Goal: Task Accomplishment & Management: Manage account settings

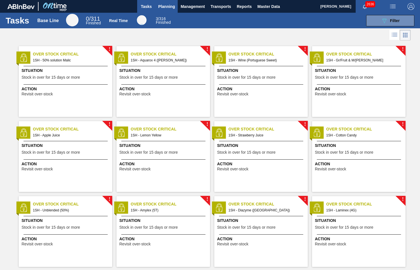
click at [163, 5] on span "Planning" at bounding box center [166, 6] width 17 height 7
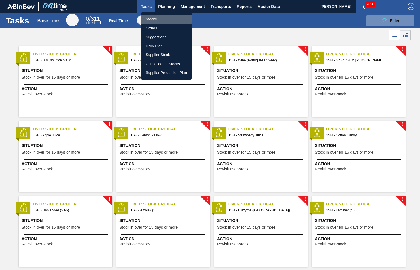
click at [157, 19] on li "Stocks" at bounding box center [166, 19] width 50 height 9
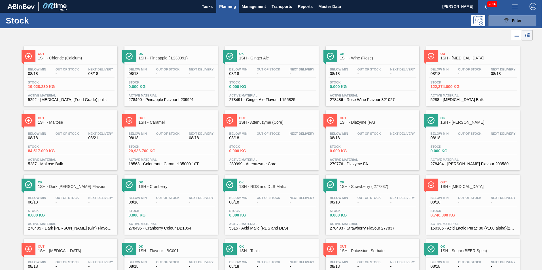
click at [55, 122] on span "1SH - Maltose" at bounding box center [76, 122] width 76 height 4
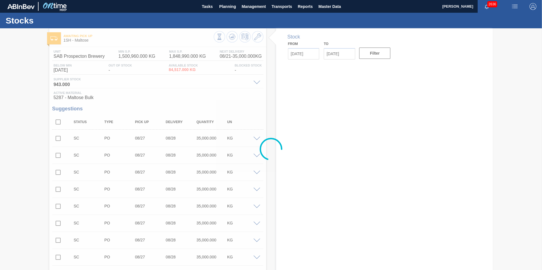
type input "[DATE]"
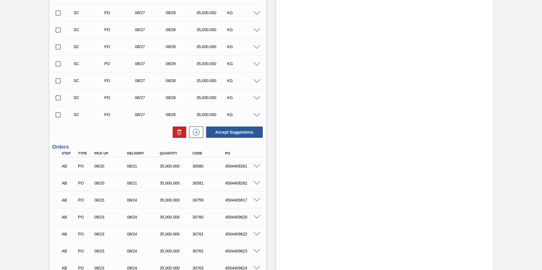
scroll to position [793, 0]
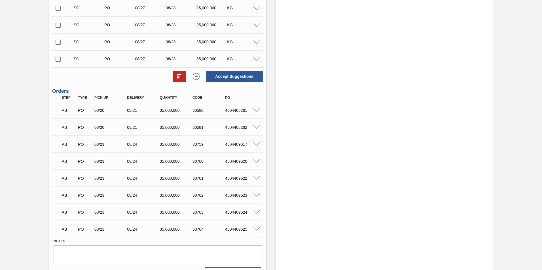
click at [257, 110] on span at bounding box center [256, 111] width 7 height 4
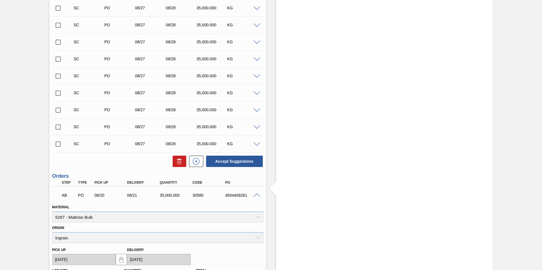
scroll to position [822, 0]
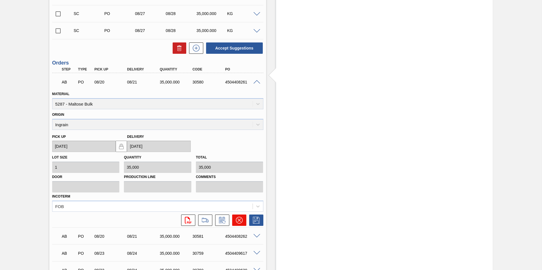
click at [240, 221] on icon at bounding box center [239, 220] width 7 height 7
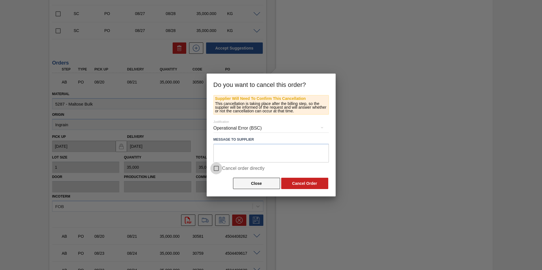
drag, startPoint x: 215, startPoint y: 167, endPoint x: 265, endPoint y: 178, distance: 51.5
click at [216, 167] on input "Cancel order directly" at bounding box center [216, 169] width 12 height 12
checkbox input "true"
click at [306, 187] on button "Cancel Order" at bounding box center [304, 183] width 47 height 11
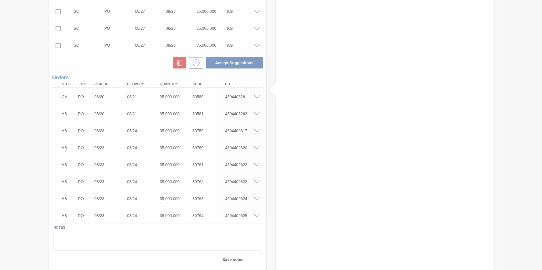
scroll to position [807, 0]
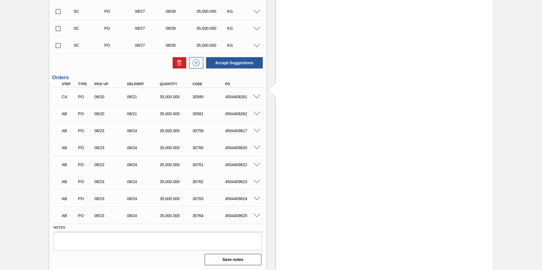
click at [256, 98] on span at bounding box center [256, 97] width 7 height 4
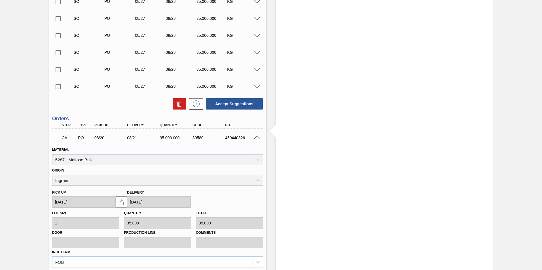
scroll to position [793, 0]
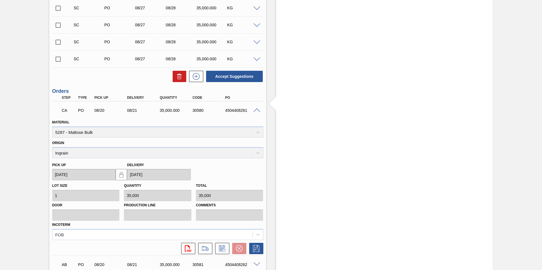
click at [256, 109] on span at bounding box center [256, 111] width 7 height 4
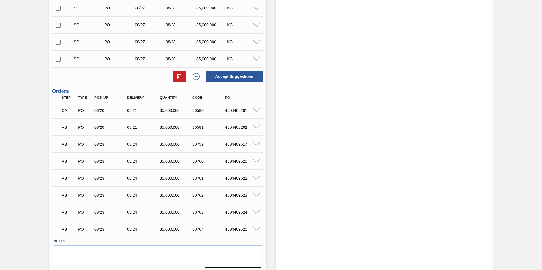
click at [255, 128] on span at bounding box center [256, 128] width 7 height 4
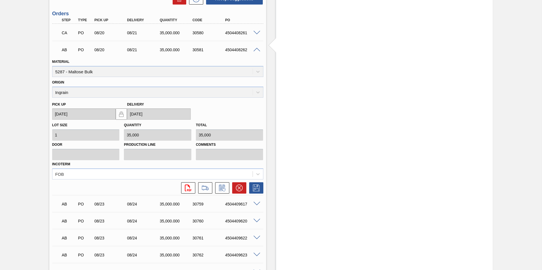
scroll to position [878, 0]
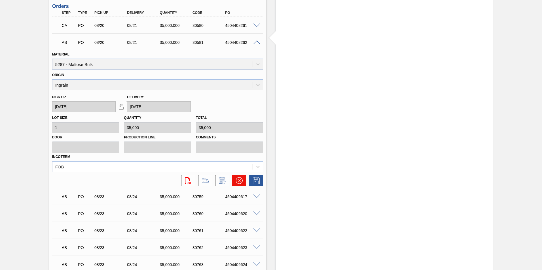
click at [239, 180] on icon at bounding box center [238, 180] width 3 height 3
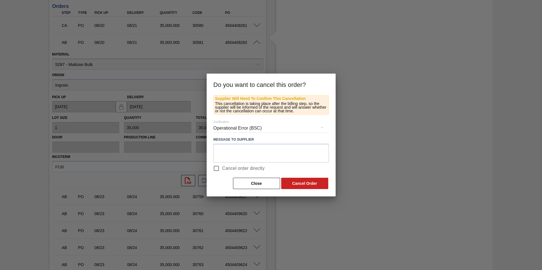
click at [218, 167] on input "Cancel order directly" at bounding box center [216, 169] width 12 height 12
checkbox input "true"
click at [312, 184] on button "Cancel Order" at bounding box center [304, 183] width 47 height 11
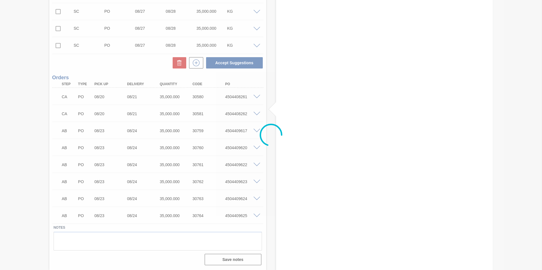
scroll to position [807, 0]
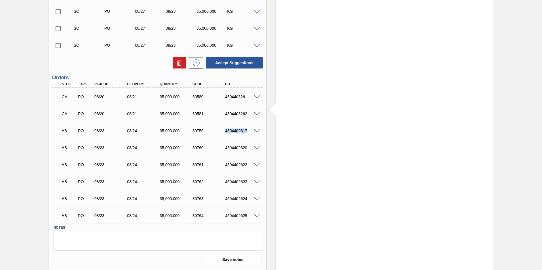
drag, startPoint x: 225, startPoint y: 132, endPoint x: 249, endPoint y: 131, distance: 24.1
click at [249, 131] on div "4504409617" at bounding box center [242, 131] width 37 height 5
copy div "4504409617"
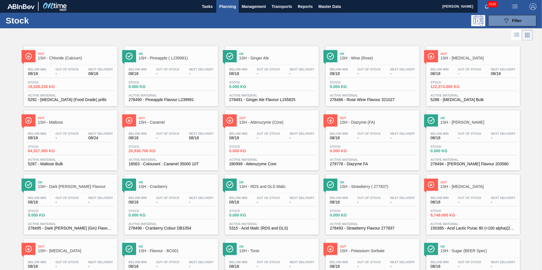
click at [420, 57] on span "1SH - [MEDICAL_DATA]" at bounding box center [478, 58] width 76 height 4
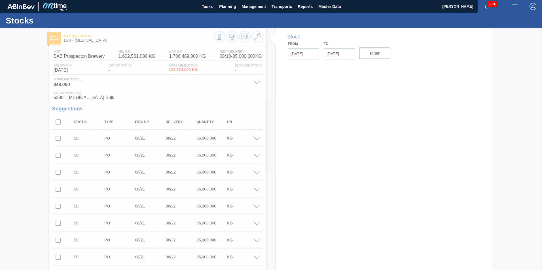
type input "[DATE]"
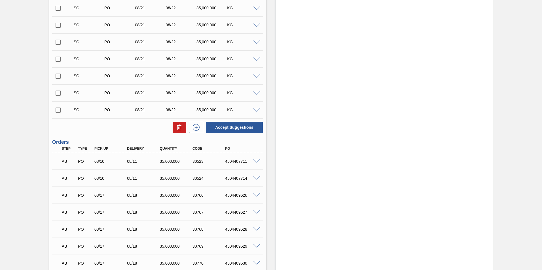
scroll to position [765, 0]
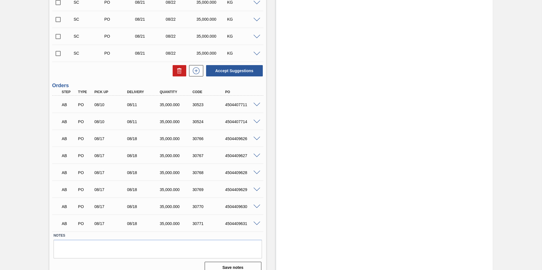
click at [256, 105] on span at bounding box center [256, 105] width 7 height 4
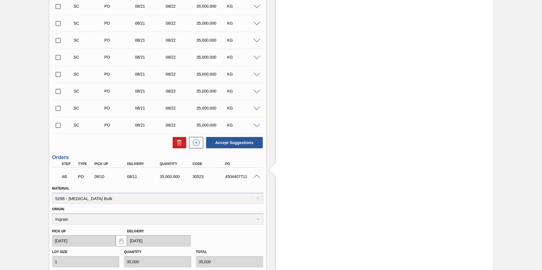
scroll to position [737, 0]
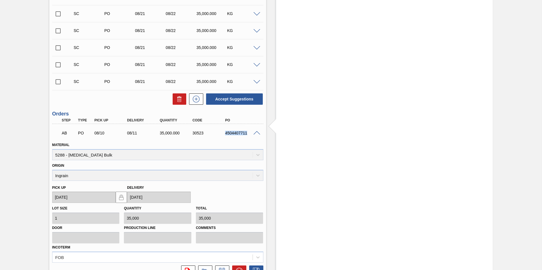
drag, startPoint x: 224, startPoint y: 134, endPoint x: 248, endPoint y: 135, distance: 23.9
click at [248, 135] on div "AB PO 08/10 08/11 35,000.000 30523 4504407711" at bounding box center [156, 132] width 196 height 11
copy div "4504407711"
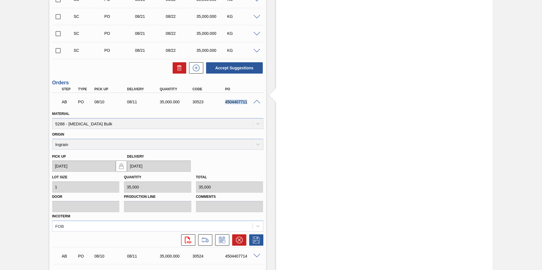
scroll to position [822, 0]
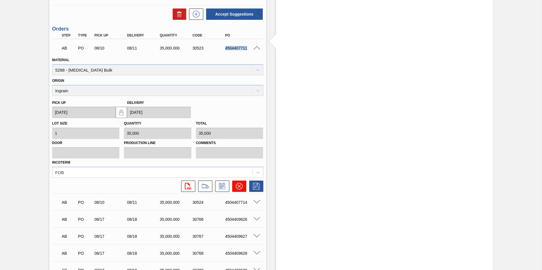
click at [239, 184] on icon at bounding box center [239, 186] width 7 height 7
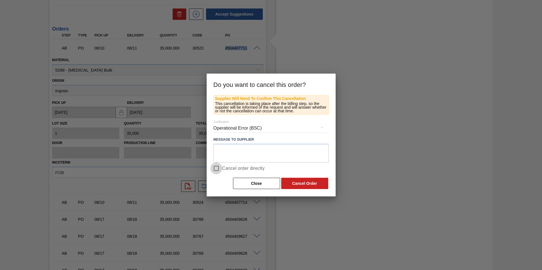
drag, startPoint x: 215, startPoint y: 168, endPoint x: 246, endPoint y: 174, distance: 32.0
click at [215, 168] on input "Cancel order directly" at bounding box center [216, 169] width 12 height 12
checkbox input "true"
click at [297, 182] on button "Cancel Order" at bounding box center [304, 183] width 47 height 11
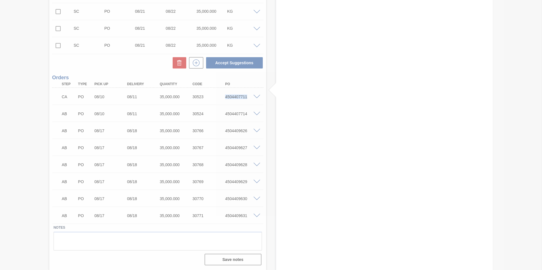
scroll to position [773, 0]
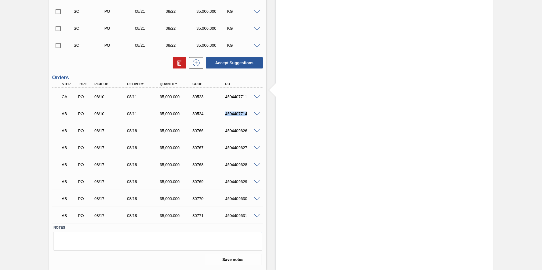
drag, startPoint x: 224, startPoint y: 114, endPoint x: 251, endPoint y: 113, distance: 27.2
click at [251, 113] on div "AB PO 08/10 08/11 35,000.000 30524 4504407714" at bounding box center [157, 113] width 211 height 14
copy div "4504407714"
click at [258, 115] on span at bounding box center [256, 114] width 7 height 4
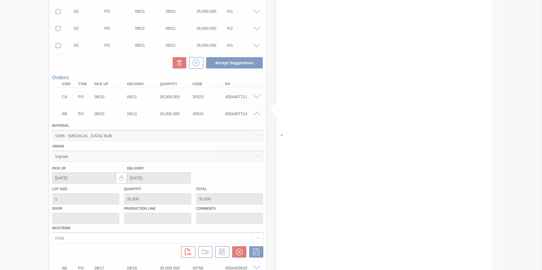
scroll to position [822, 0]
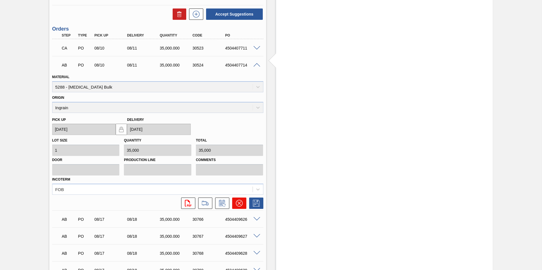
click at [237, 203] on icon at bounding box center [239, 203] width 7 height 7
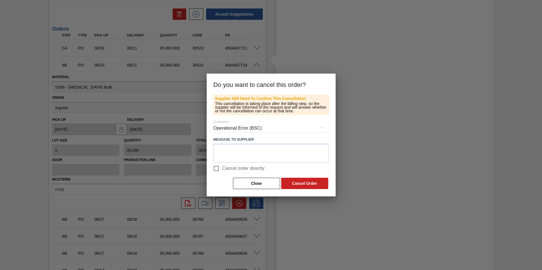
click at [216, 168] on input "Cancel order directly" at bounding box center [216, 169] width 12 height 12
checkbox input "true"
click at [306, 183] on button "Cancel Order" at bounding box center [304, 183] width 47 height 11
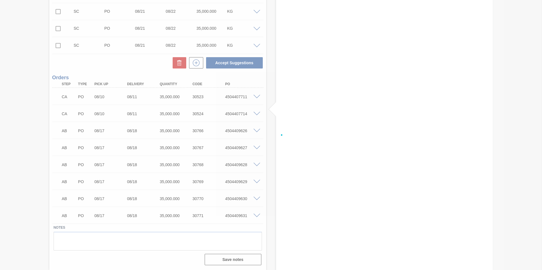
scroll to position [773, 0]
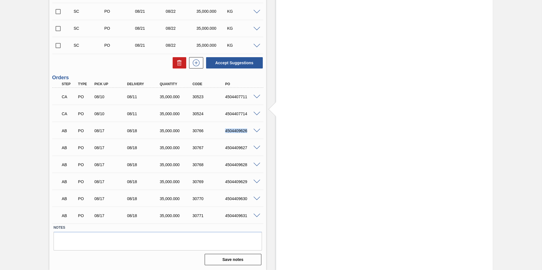
drag, startPoint x: 223, startPoint y: 130, endPoint x: 251, endPoint y: 131, distance: 28.1
click at [251, 131] on div "4504409626" at bounding box center [237, 131] width 33 height 5
copy div "4504409626"
